Goal: Use online tool/utility

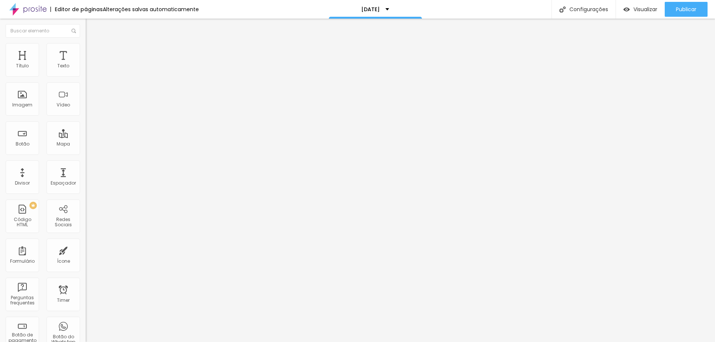
type input "45"
type input "44"
type input "41"
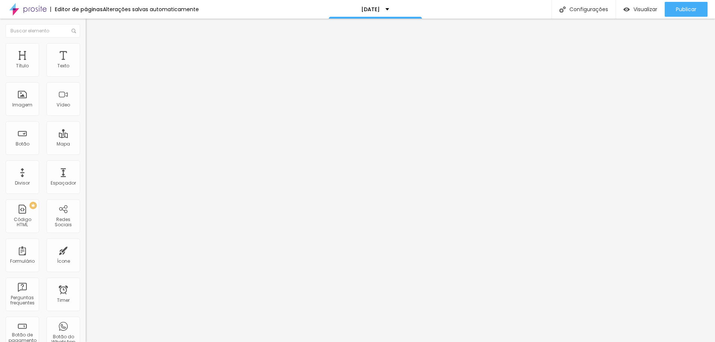
type input "41"
type input "40"
type input "39"
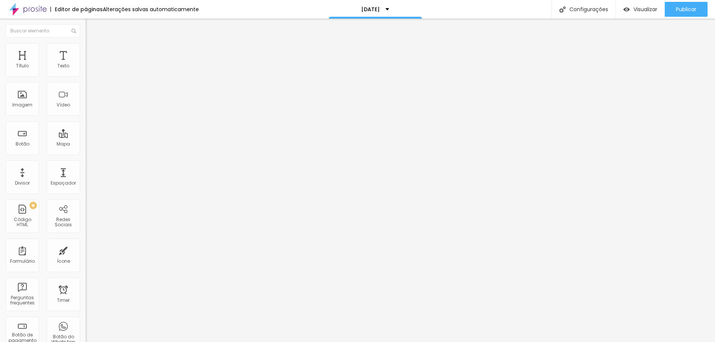
type input "35"
type input "34"
type input "31"
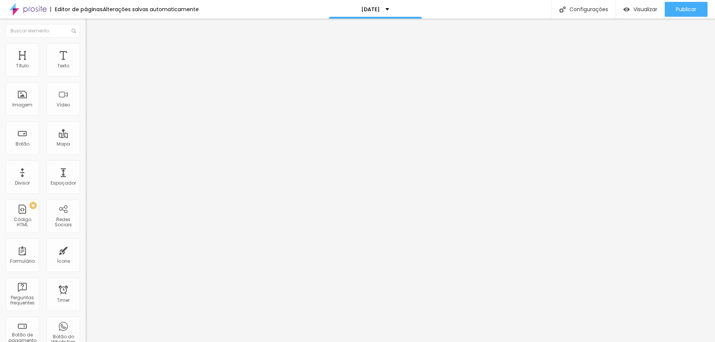
type input "31"
type input "28"
type input "31"
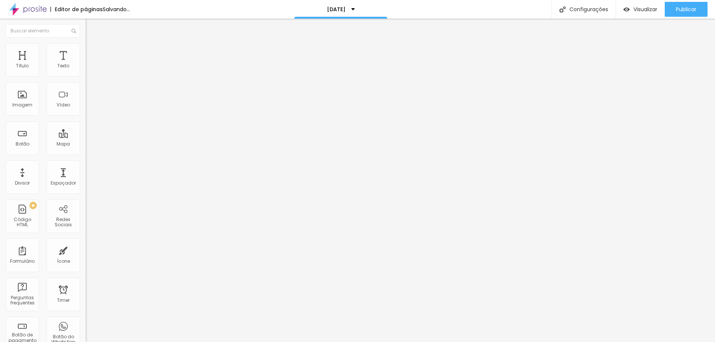
type input "34"
type input "35"
type input "36"
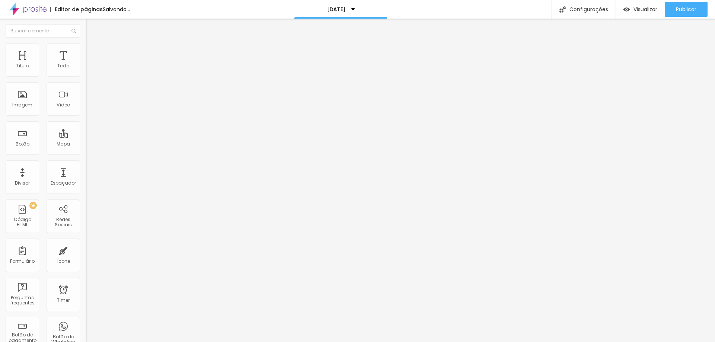
type input "36"
type input "37"
type input "39"
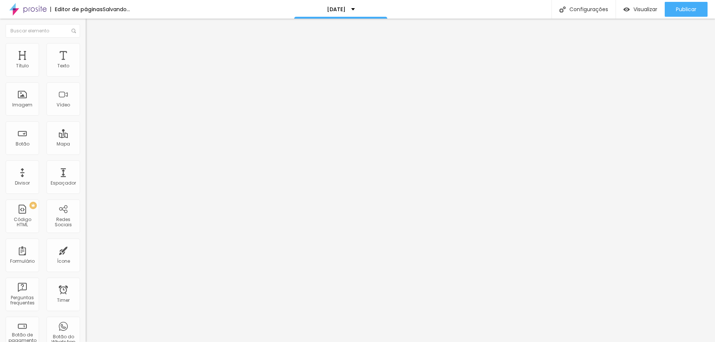
type input "40"
type input "42"
type input "43"
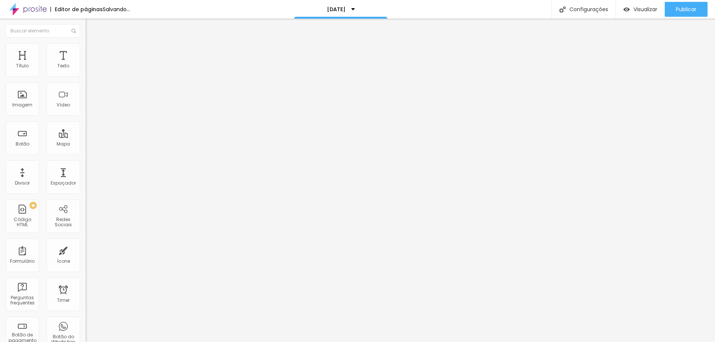
type input "43"
type input "44"
type input "45"
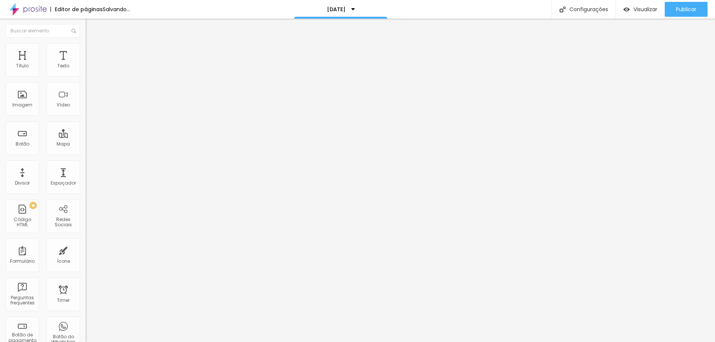
type input "46"
type input "47"
type input "48"
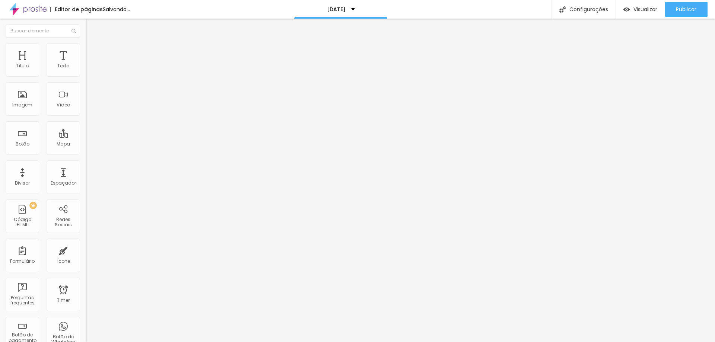
type input "48"
type input "49"
type input "51"
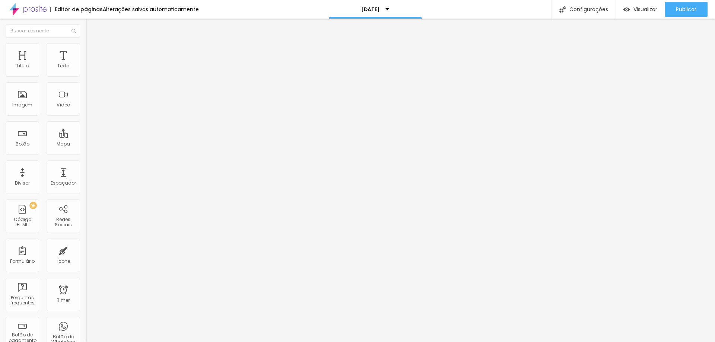
type input "52"
type input "50"
type input "49"
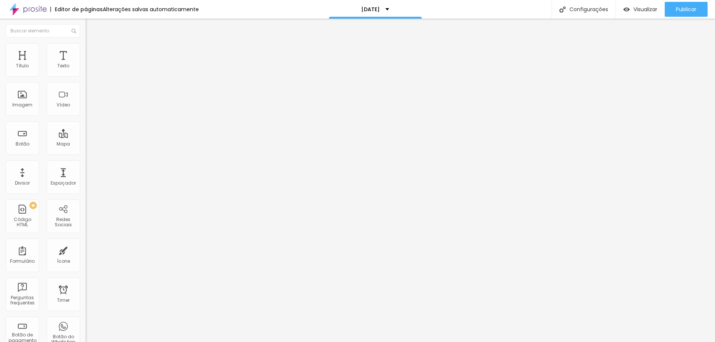
type input "49"
type input "50"
type input "51"
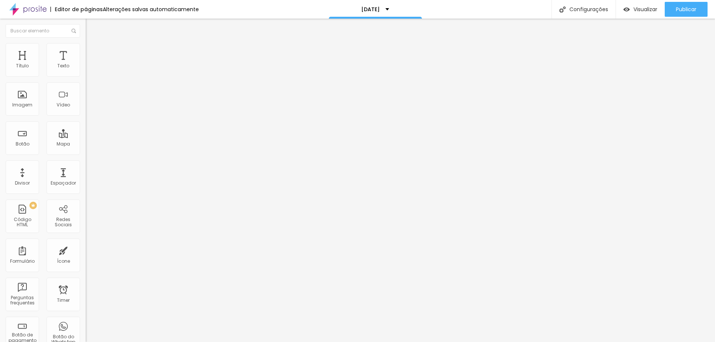
drag, startPoint x: 34, startPoint y: 156, endPoint x: 37, endPoint y: 152, distance: 4.8
click at [86, 177] on input "range" at bounding box center [110, 180] width 48 height 6
type input "49"
click at [86, 177] on input "range" at bounding box center [110, 180] width 48 height 6
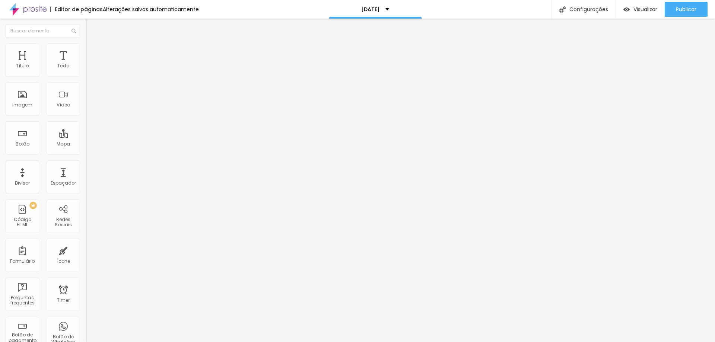
type input "41"
type input "33"
type input "32"
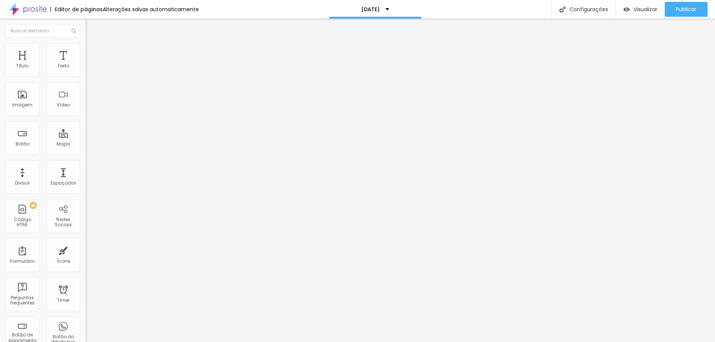
type input "32"
type input "40"
type input "44"
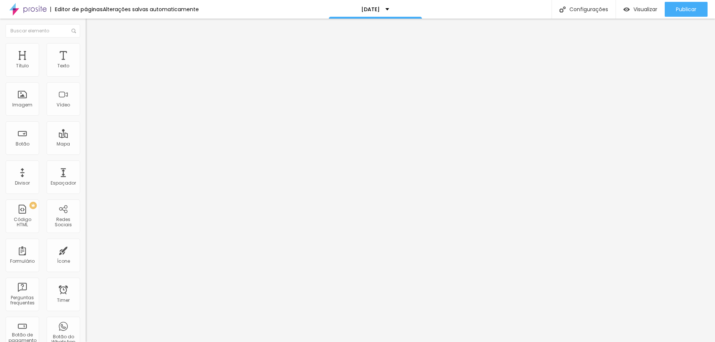
type input "47"
click at [86, 177] on input "range" at bounding box center [110, 180] width 48 height 6
click at [86, 183] on input "47" at bounding box center [102, 187] width 32 height 8
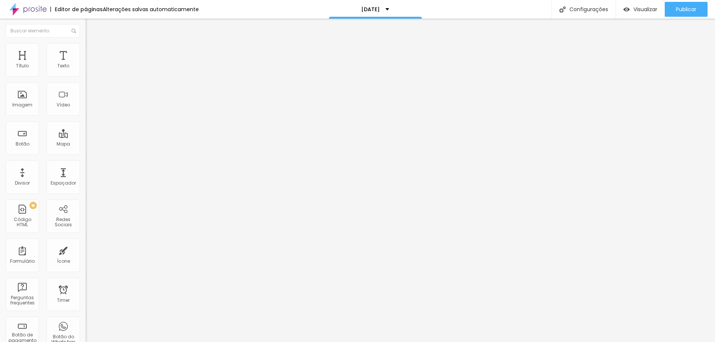
type input "4"
type input "57"
type input "14"
type input "50"
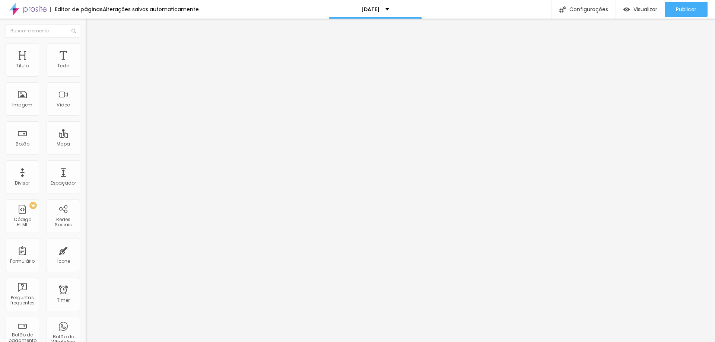
type input "50"
type input "0.2"
type input "2.8"
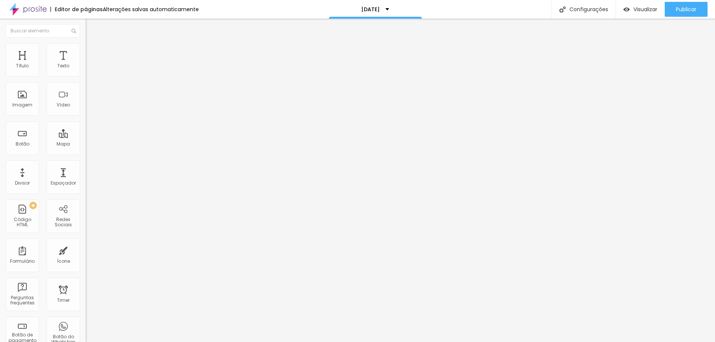
type input "3"
type input "3.1"
type input "3"
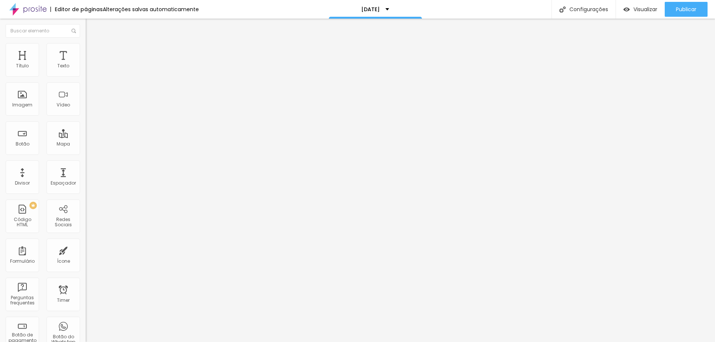
type input "3"
type input "1.1"
type input "0.8"
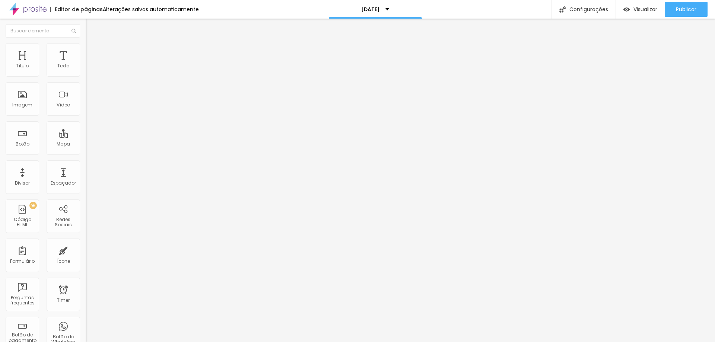
type input "0.7"
type input "0"
drag, startPoint x: 17, startPoint y: 170, endPoint x: 11, endPoint y: 168, distance: 6.4
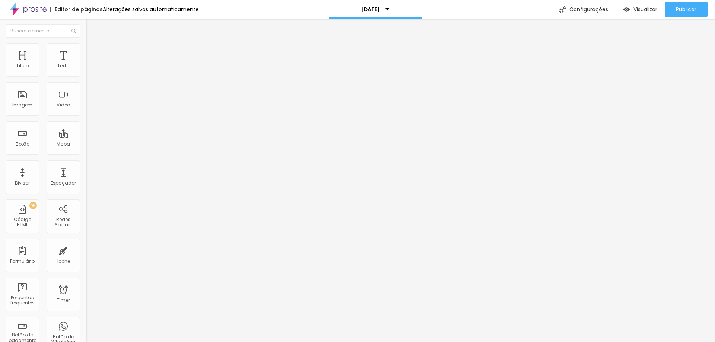
click at [86, 282] on input "range" at bounding box center [110, 285] width 48 height 6
click at [86, 225] on div "Editar Título Estilo Avançado Tamanho Titulo 1 H1 Titulo 2 H2 Titulo 3 H3 Titul…" at bounding box center [129, 181] width 86 height 324
